Goal: Information Seeking & Learning: Learn about a topic

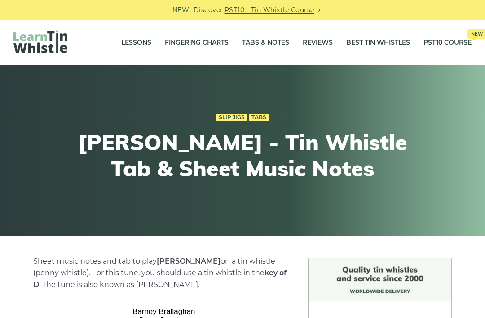
click at [254, 111] on div "Slip Jigs Tabs" at bounding box center [242, 117] width 331 height 12
click at [263, 48] on link "Tabs & Notes" at bounding box center [265, 42] width 47 height 22
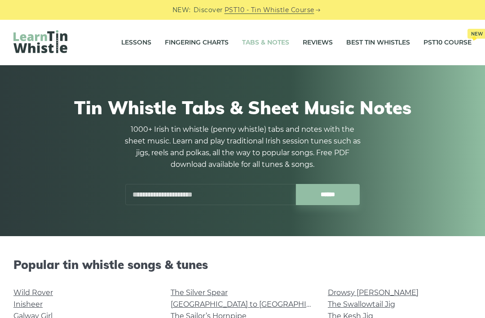
click at [146, 195] on input "text" at bounding box center [210, 194] width 171 height 21
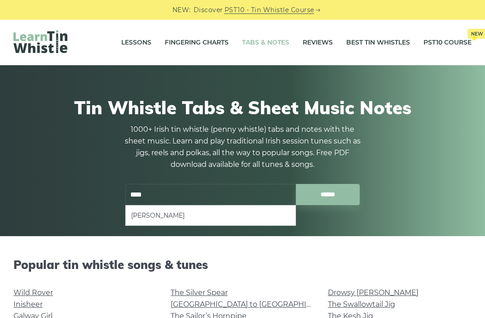
click at [138, 215] on li "[PERSON_NAME]" at bounding box center [210, 215] width 159 height 11
type input "**********"
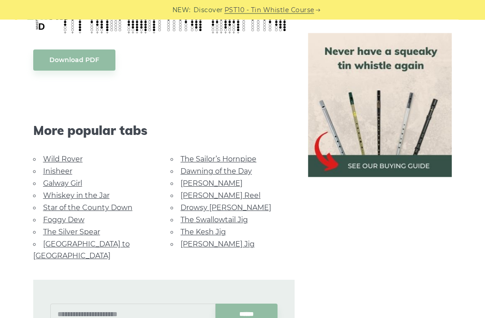
scroll to position [438, 0]
click at [185, 221] on link "The Swallowtail Jig" at bounding box center [214, 219] width 67 height 9
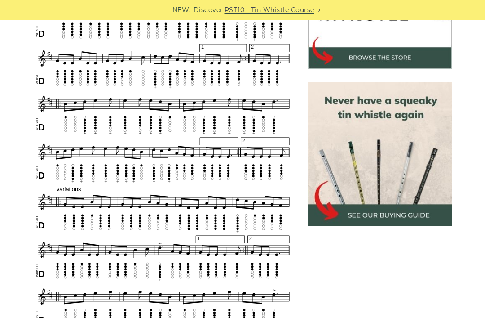
scroll to position [331, 0]
